Goal: Find specific page/section: Find specific page/section

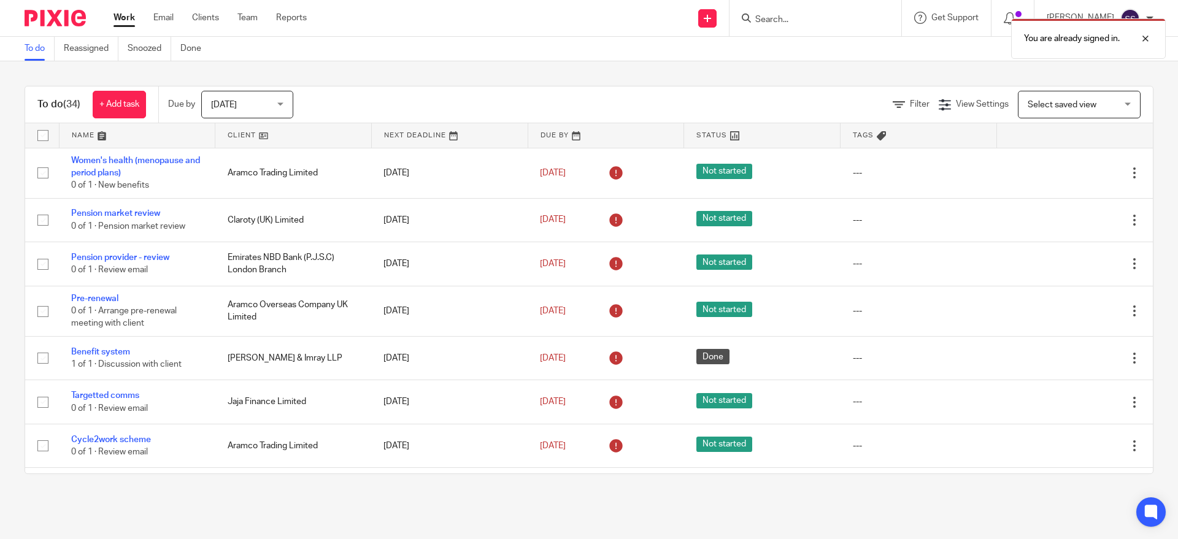
click at [797, 20] on div "You are already signed in." at bounding box center [877, 35] width 577 height 47
click at [806, 15] on input "Search" at bounding box center [809, 20] width 110 height 11
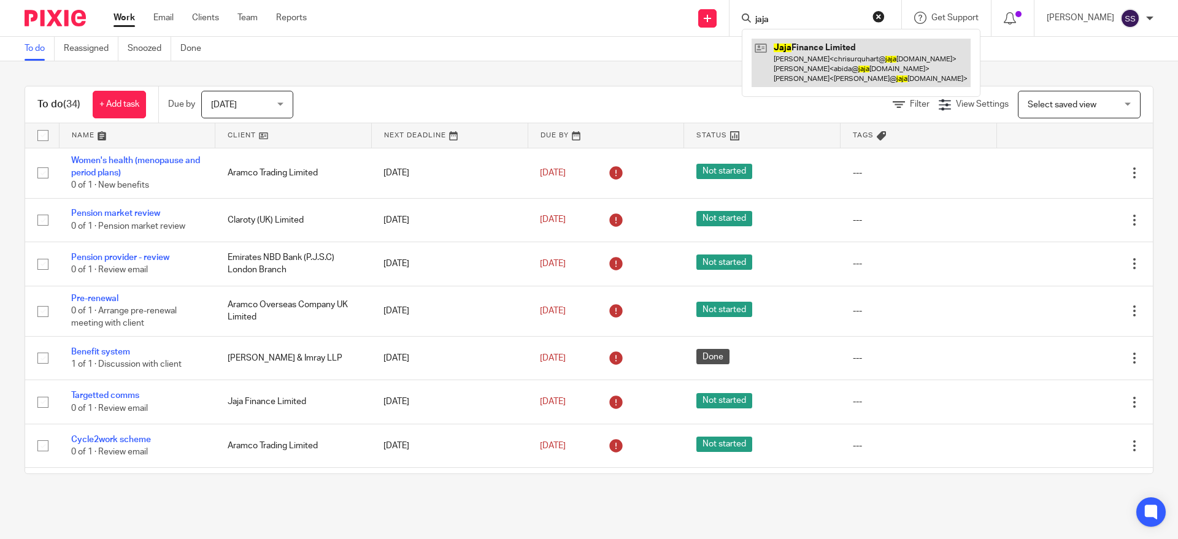
type input "jaja"
click at [825, 55] on link at bounding box center [861, 63] width 219 height 48
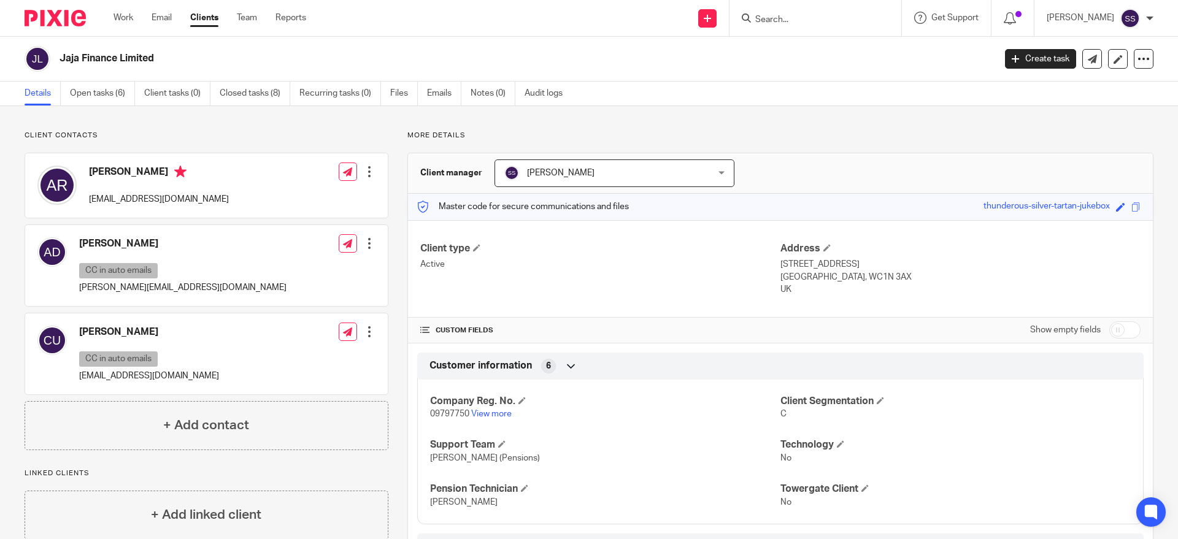
scroll to position [19, 0]
